Goal: Check status: Check status

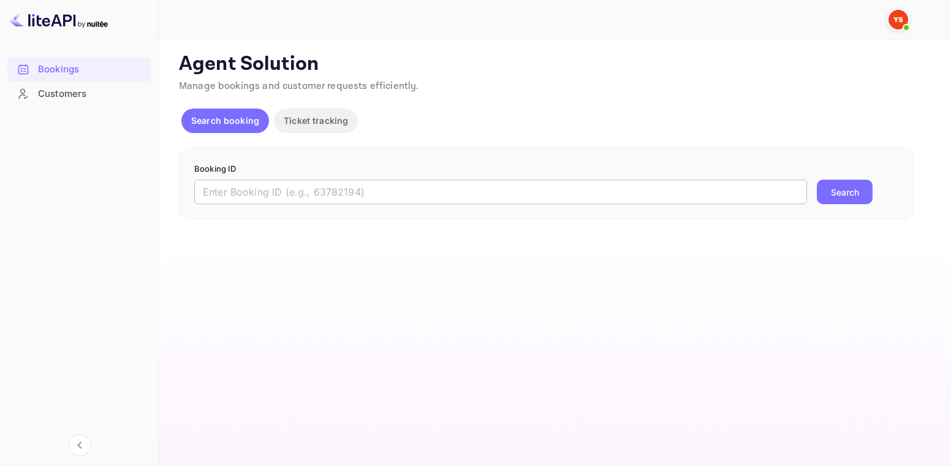
click at [293, 192] on input "text" at bounding box center [500, 192] width 613 height 25
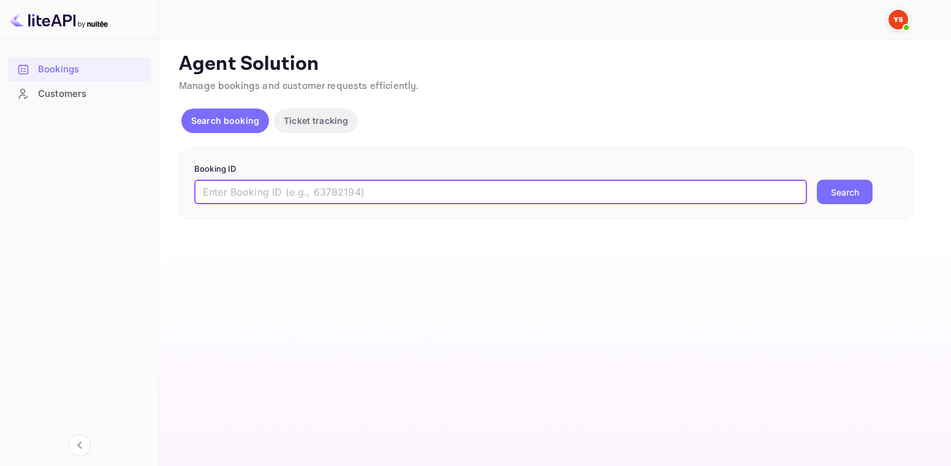
paste input "8765151"
type input "8765151"
click at [844, 193] on button "Search" at bounding box center [845, 192] width 56 height 25
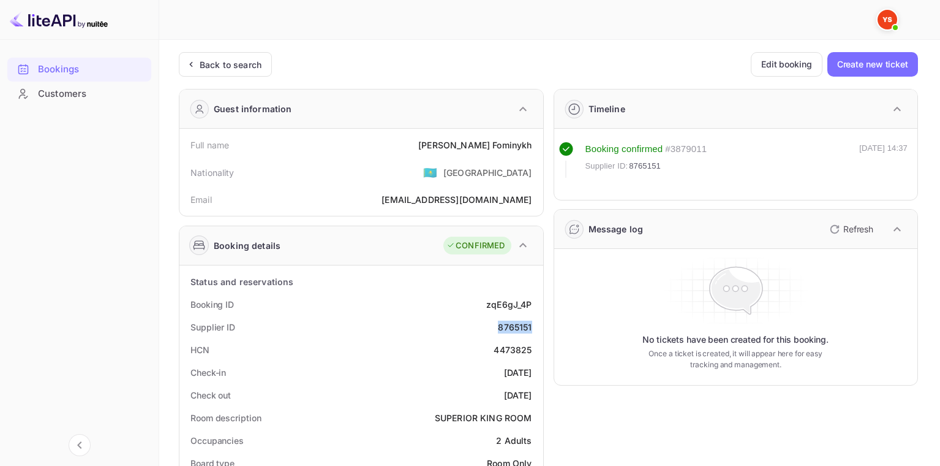
drag, startPoint x: 494, startPoint y: 326, endPoint x: 516, endPoint y: 329, distance: 21.7
click at [533, 327] on div "Supplier ID 8765151" at bounding box center [361, 327] width 354 height 23
copy div "8765151"
drag, startPoint x: 440, startPoint y: 146, endPoint x: 537, endPoint y: 151, distance: 96.3
click at [537, 151] on div "Full name [PERSON_NAME]" at bounding box center [361, 145] width 354 height 23
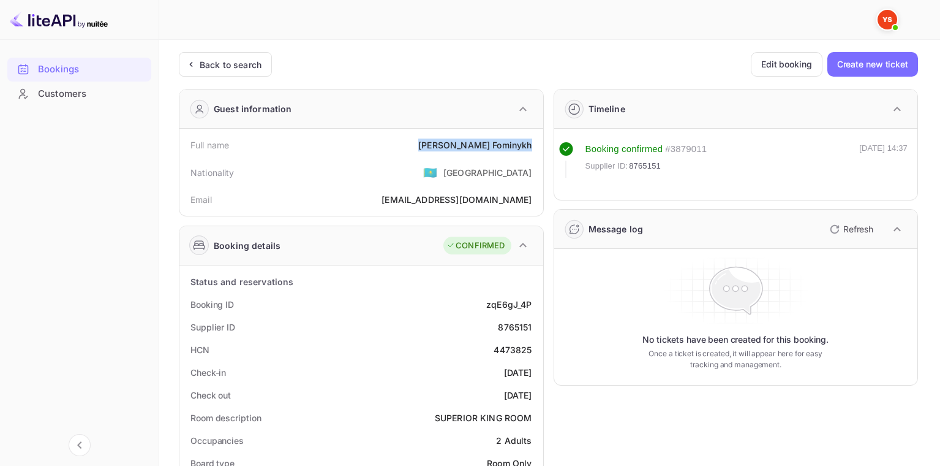
copy div "[PERSON_NAME]"
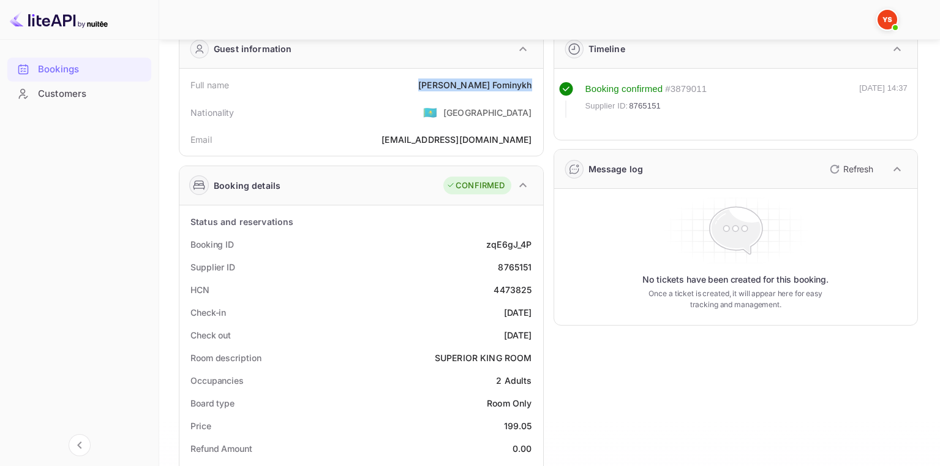
scroll to position [123, 0]
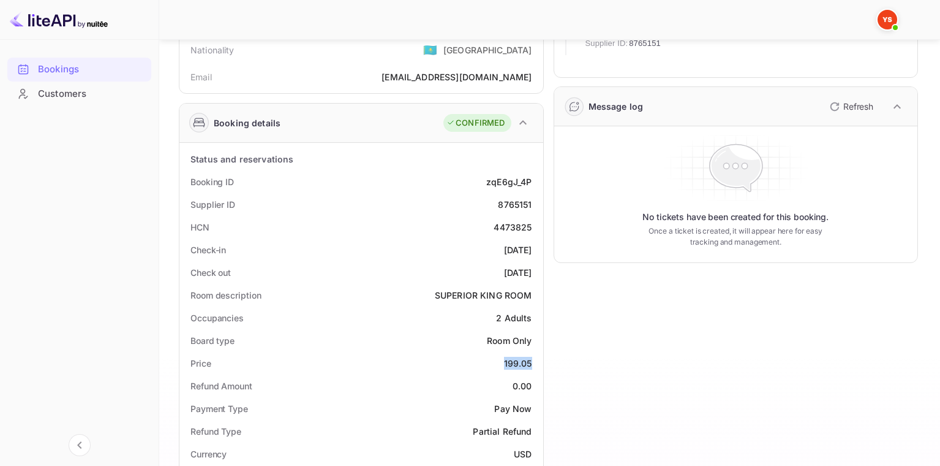
drag, startPoint x: 502, startPoint y: 368, endPoint x: 534, endPoint y: 365, distance: 32.6
click at [534, 365] on div "Price 199.05" at bounding box center [361, 363] width 354 height 23
copy div "199.05"
